Goal: Navigation & Orientation: Find specific page/section

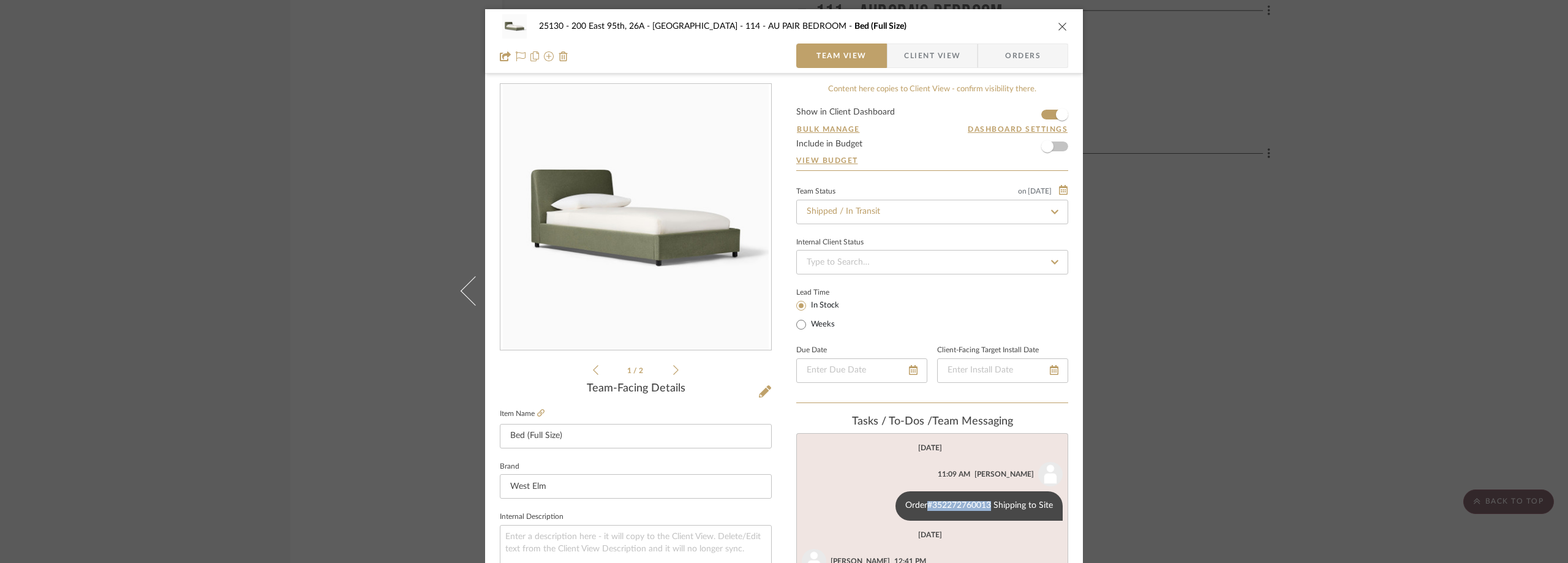
scroll to position [184, 0]
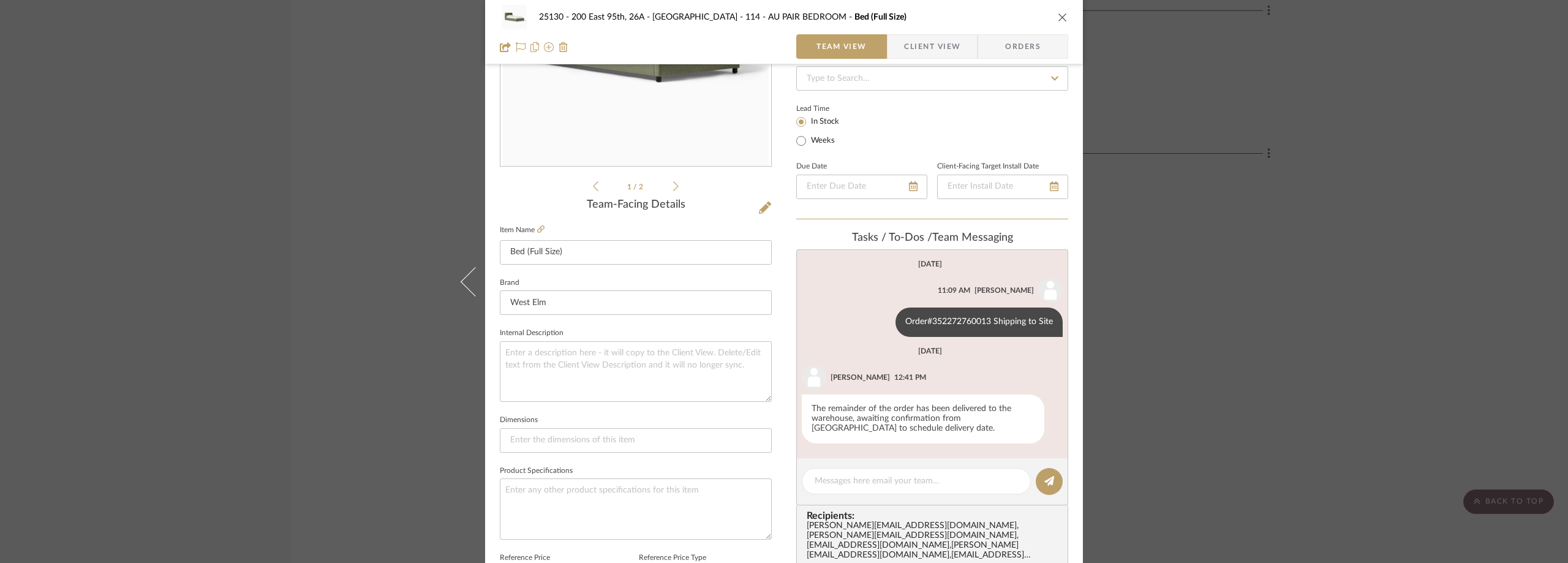
click at [1176, 131] on div "25130 - 200 East 95th, 26A - Kosheleva 114 - AU PAIR BEDROOM Bed (Full Size) Te…" at bounding box center [784, 281] width 1568 height 563
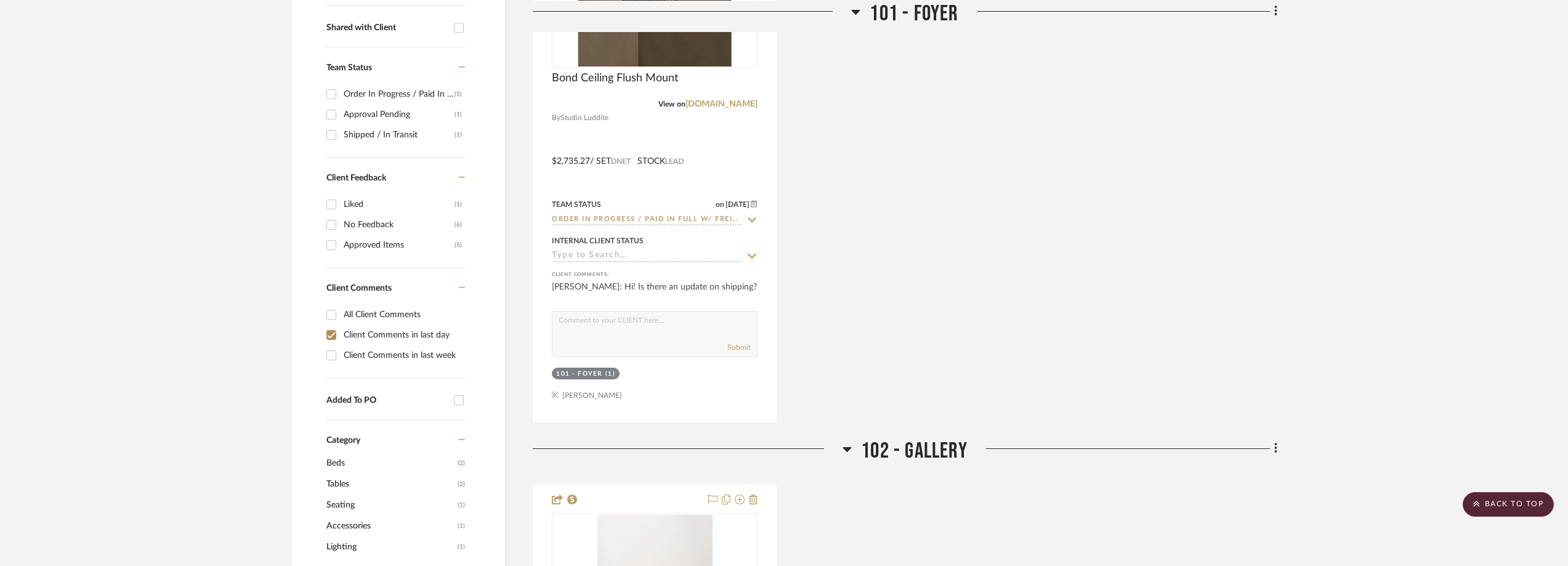
scroll to position [0, 0]
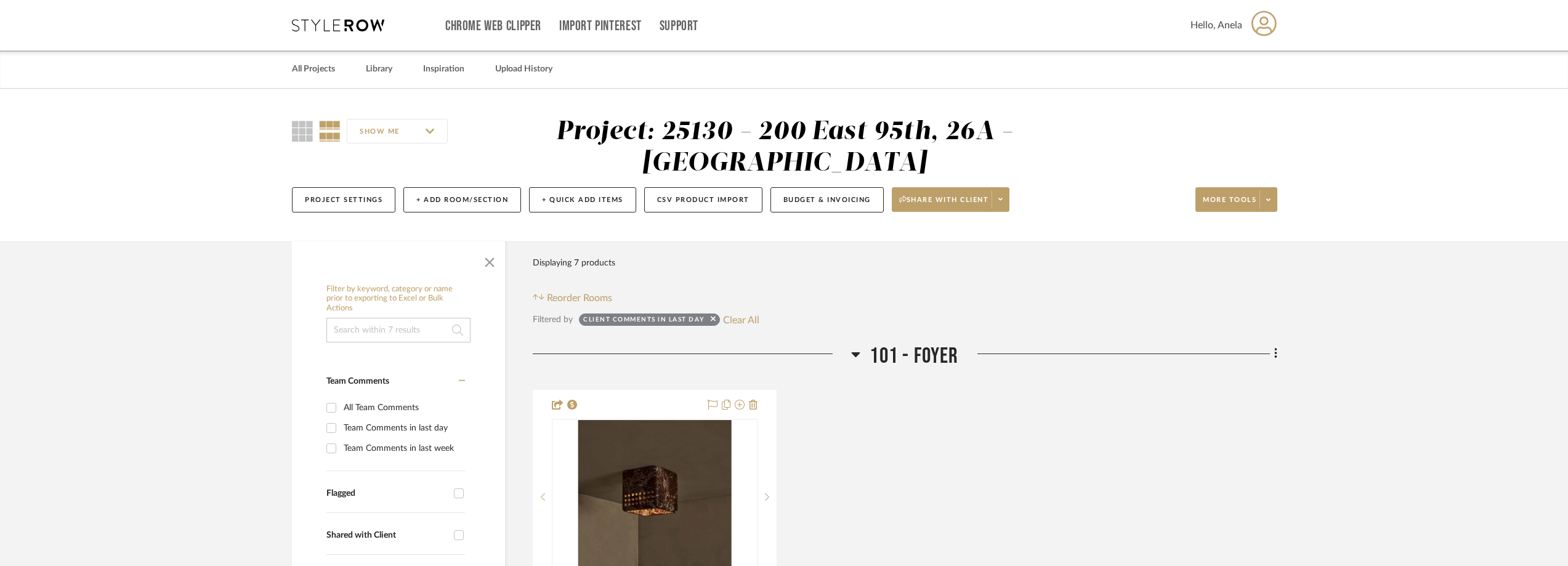
click at [351, 23] on icon at bounding box center [338, 25] width 92 height 13
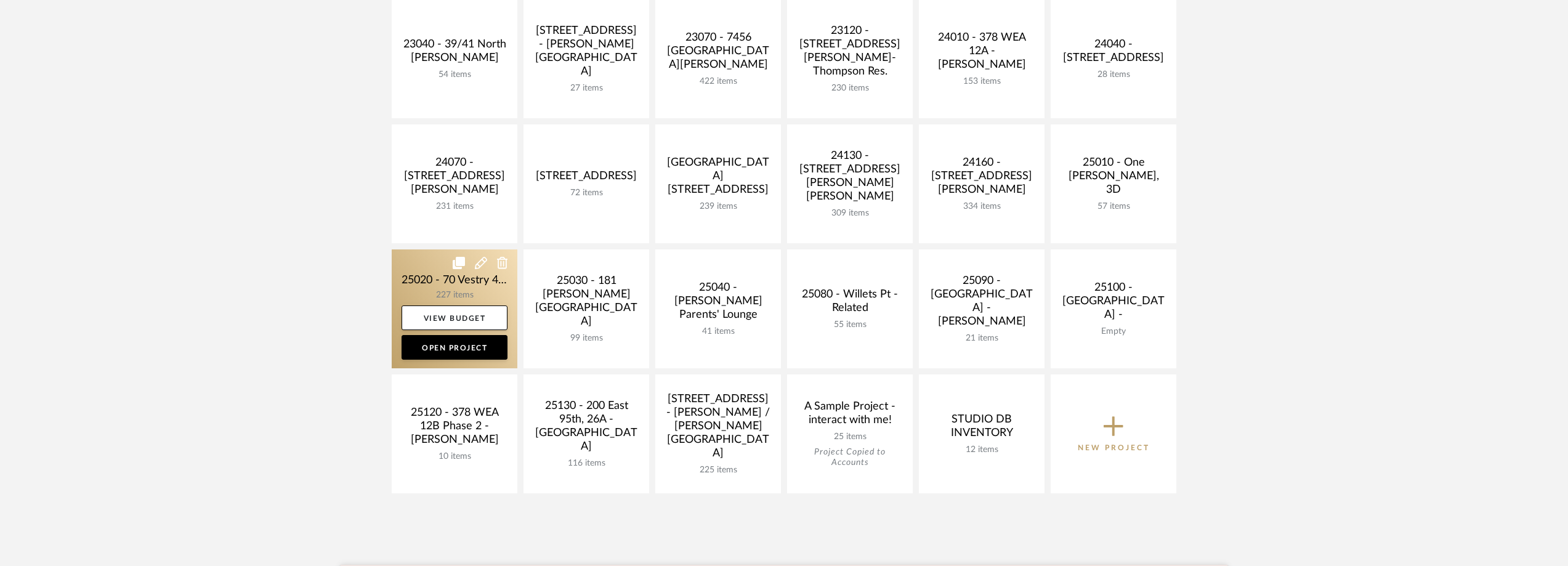
click at [414, 277] on link at bounding box center [454, 309] width 125 height 119
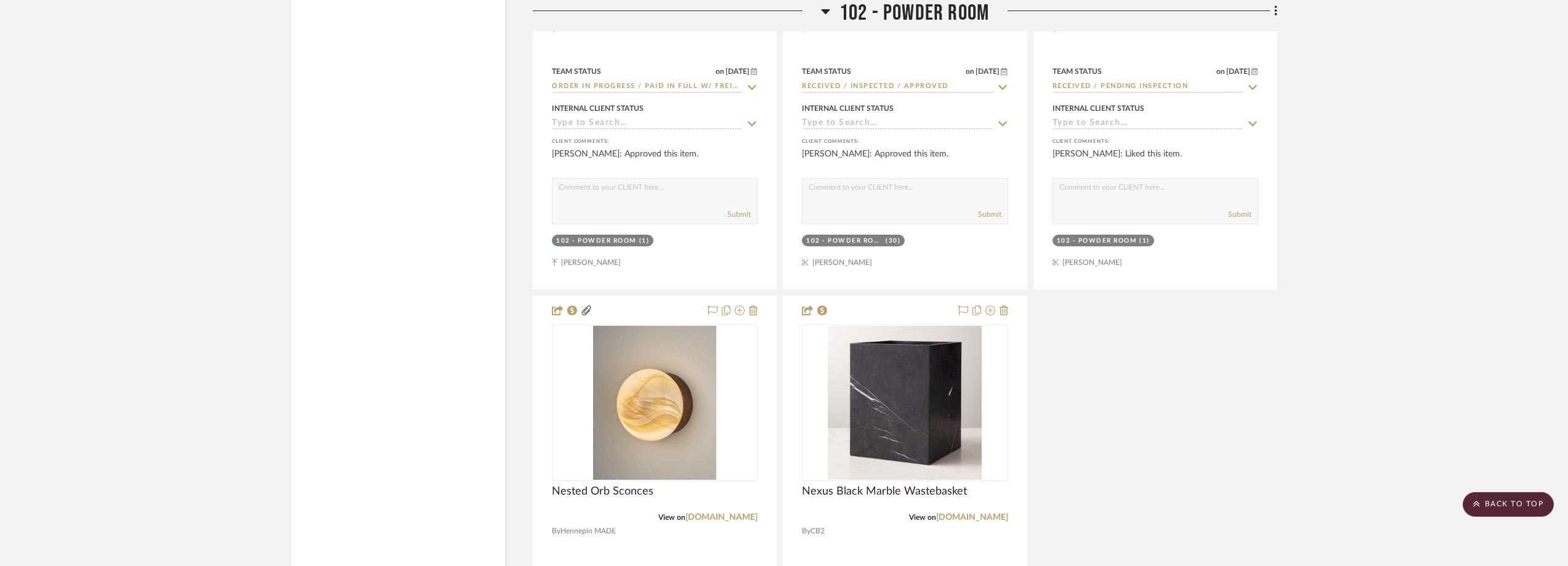
scroll to position [3878, 0]
